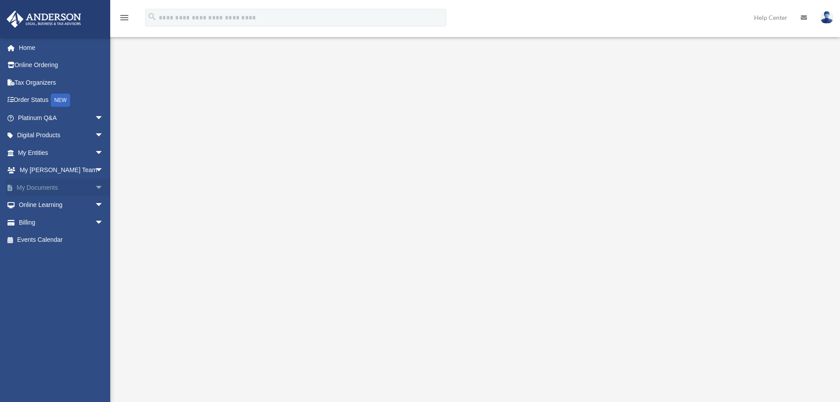
click at [95, 189] on span "arrow_drop_down" at bounding box center [104, 188] width 18 height 18
click at [64, 204] on link "Box" at bounding box center [64, 205] width 104 height 18
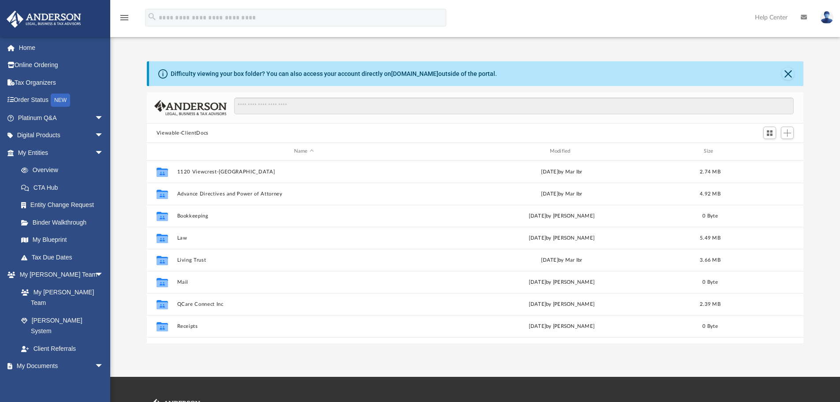
scroll to position [194, 650]
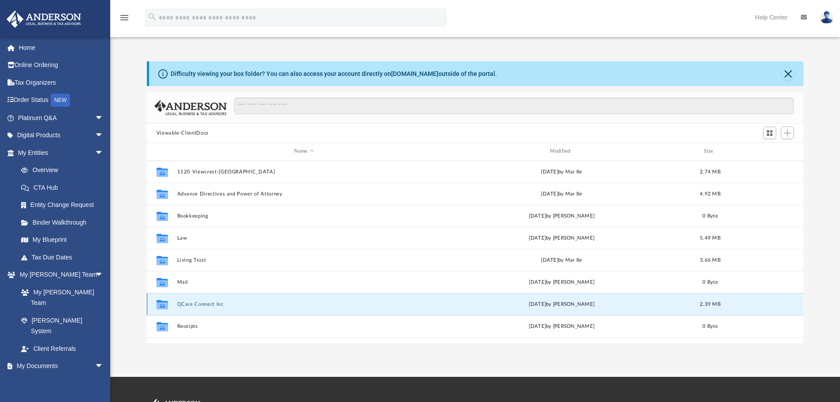
click at [196, 305] on button "QCare Connect Inc" at bounding box center [304, 304] width 254 height 6
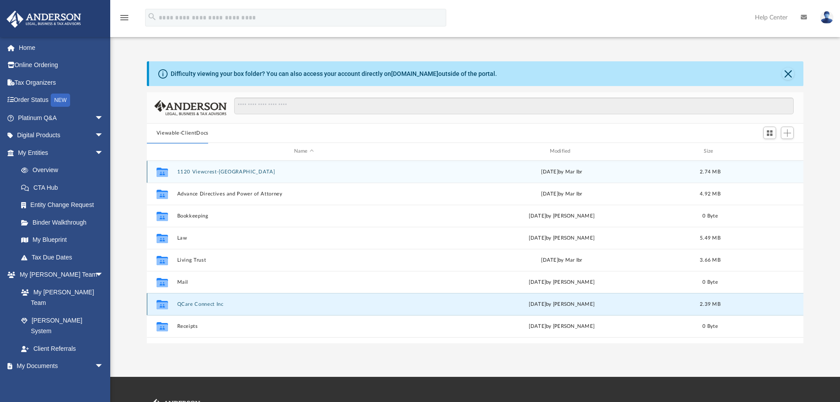
click at [200, 302] on button "QCare Connect Inc" at bounding box center [304, 304] width 254 height 6
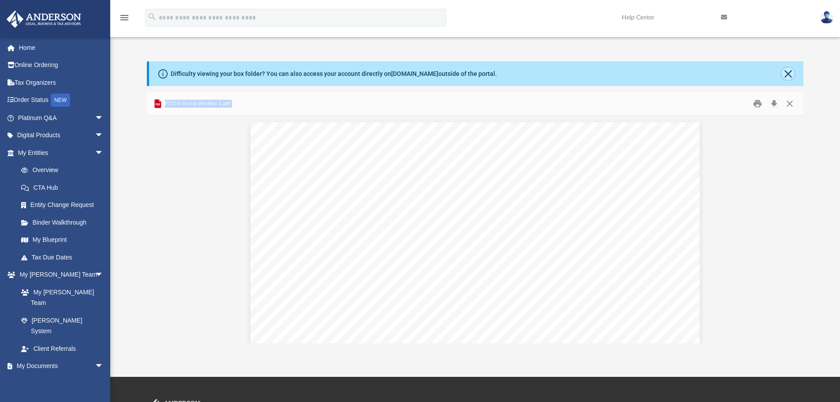
click at [787, 73] on button "Close" at bounding box center [788, 73] width 12 height 12
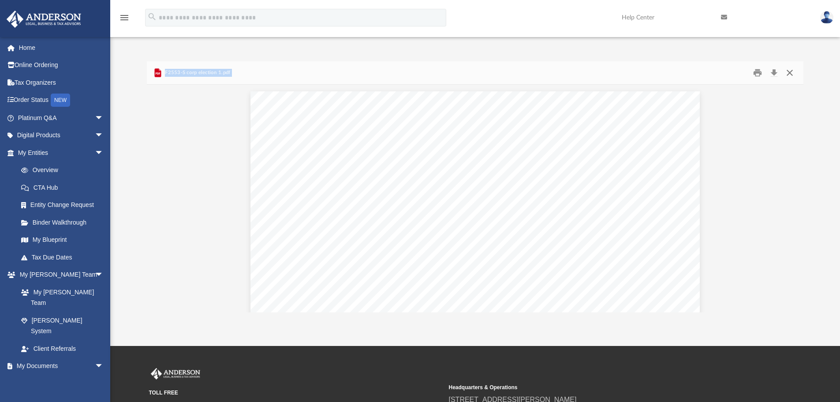
click at [788, 75] on button "Close" at bounding box center [790, 73] width 16 height 14
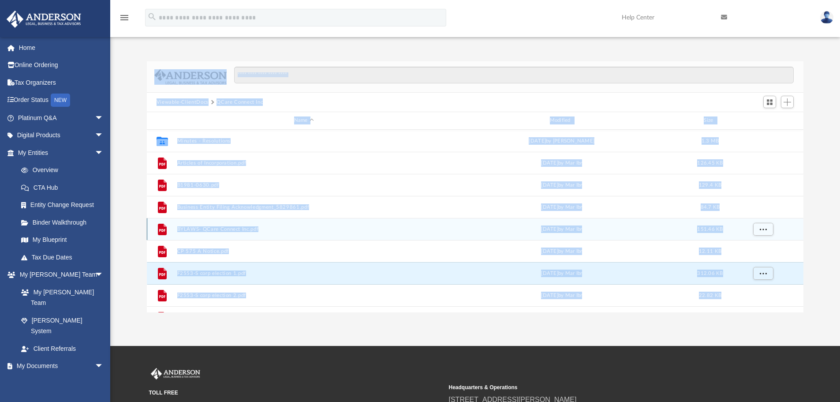
click at [215, 231] on button "BYLAWS- QCare Connect Inc.pdf" at bounding box center [304, 229] width 254 height 6
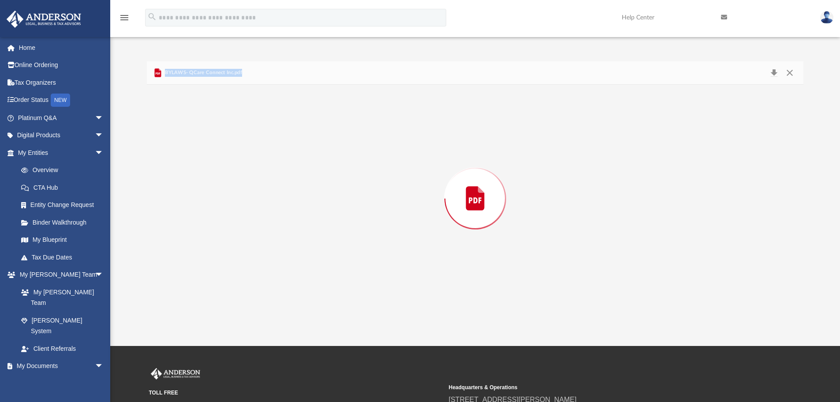
click at [215, 231] on div "Preview" at bounding box center [475, 198] width 657 height 227
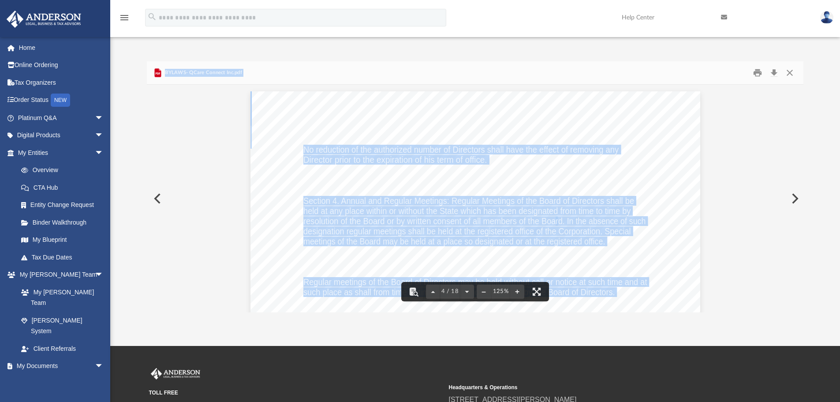
click at [568, 217] on span "rd. In the absence of such" at bounding box center [600, 220] width 90 height 9
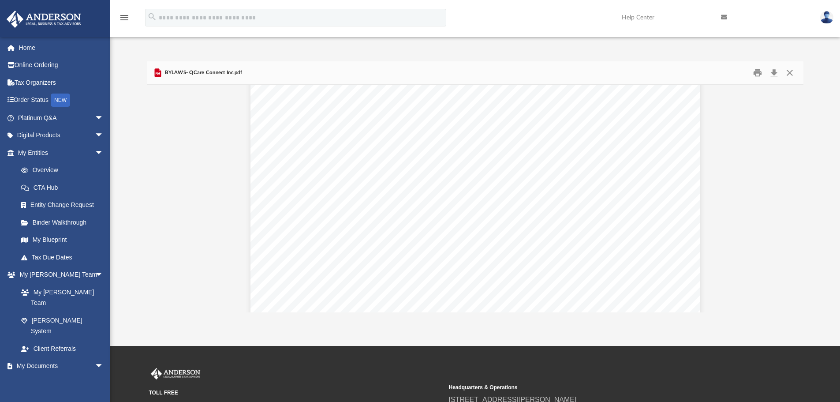
scroll to position [0, 0]
click at [774, 74] on button "Download" at bounding box center [774, 73] width 16 height 14
